Goal: Task Accomplishment & Management: Complete application form

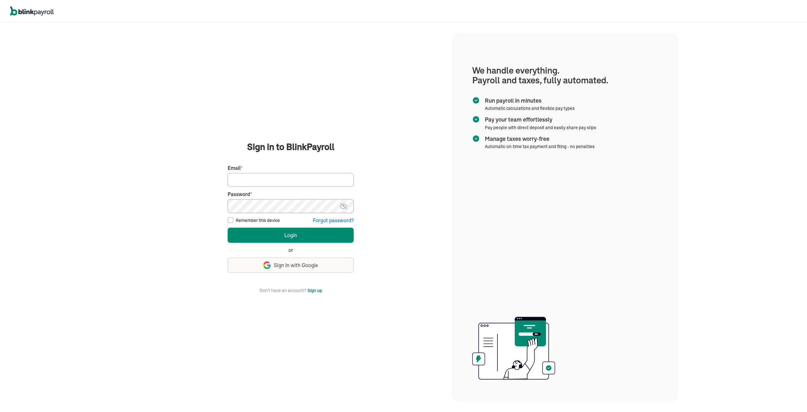
click at [239, 177] on input "Email *" at bounding box center [291, 180] width 126 height 14
type input "tmoore@qualitylinework.com"
click at [228, 227] on button "Login" at bounding box center [291, 234] width 126 height 15
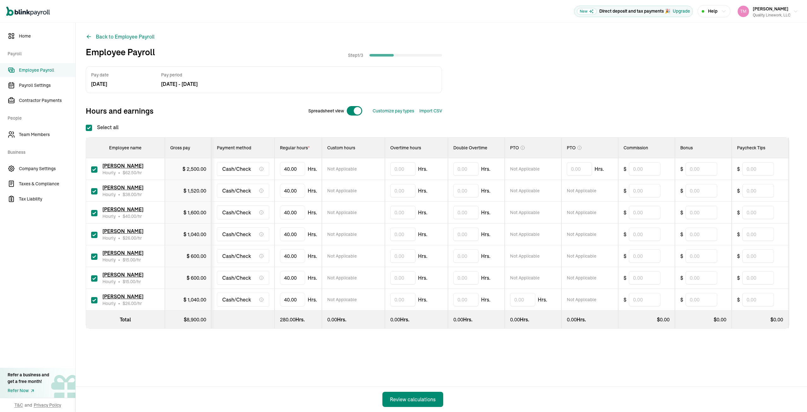
click at [94, 191] on input "checkbox" at bounding box center [94, 191] width 6 height 6
checkbox input "false"
type input "0.00"
click at [93, 278] on input "checkbox" at bounding box center [94, 278] width 6 height 6
checkbox input "false"
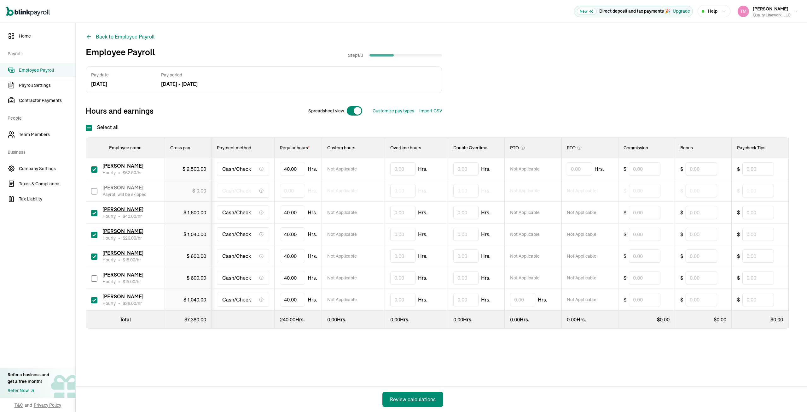
type input "0.00"
click at [394, 232] on input "text" at bounding box center [402, 233] width 25 height 13
type input "12.02"
type input "4"
type input "31.53"
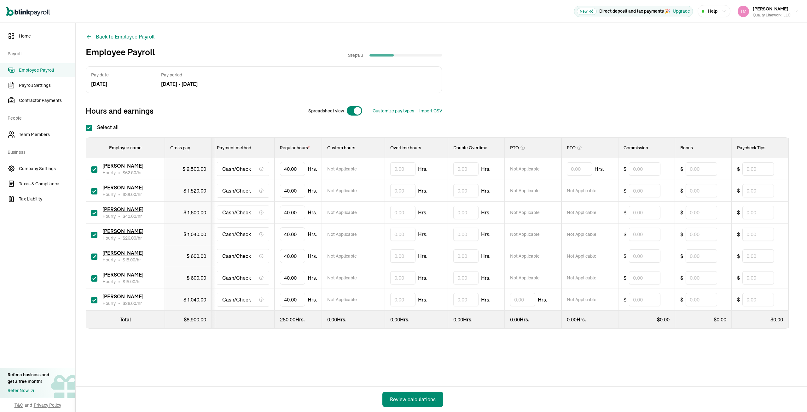
click at [94, 191] on input "checkbox" at bounding box center [94, 191] width 6 height 6
checkbox input "false"
type input "0.00"
click at [93, 278] on input "checkbox" at bounding box center [94, 278] width 6 height 6
checkbox input "false"
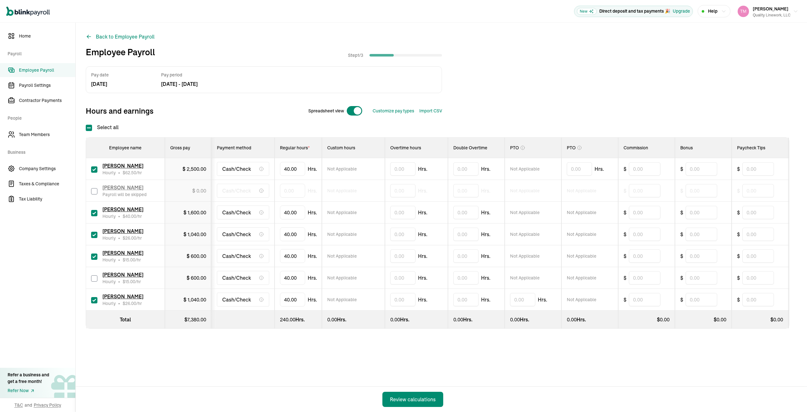
type input "0.00"
click at [394, 232] on input "text" at bounding box center [402, 233] width 25 height 13
type input "12.02"
type input "4"
type input "31.53"
